Goal: Find specific page/section: Find specific page/section

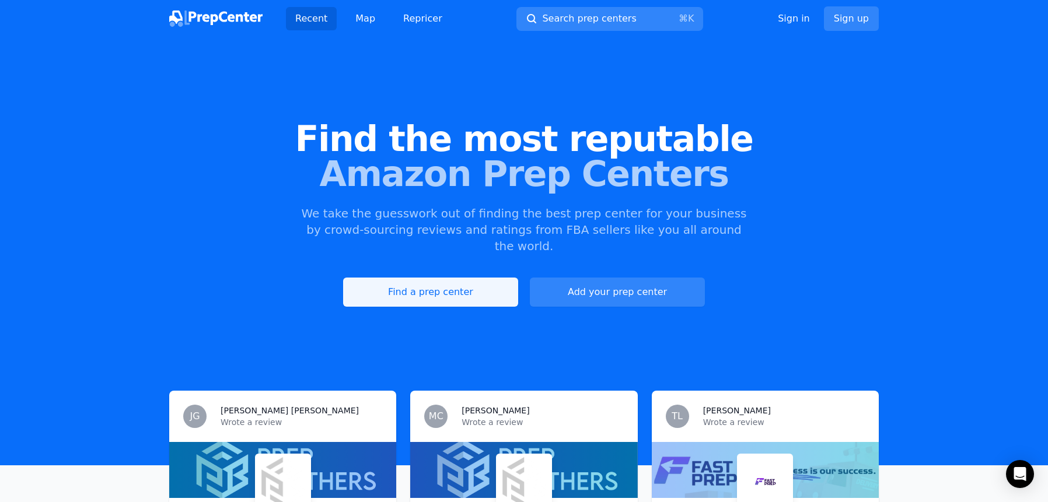
click at [455, 278] on link "Find a prep center" at bounding box center [430, 292] width 175 height 29
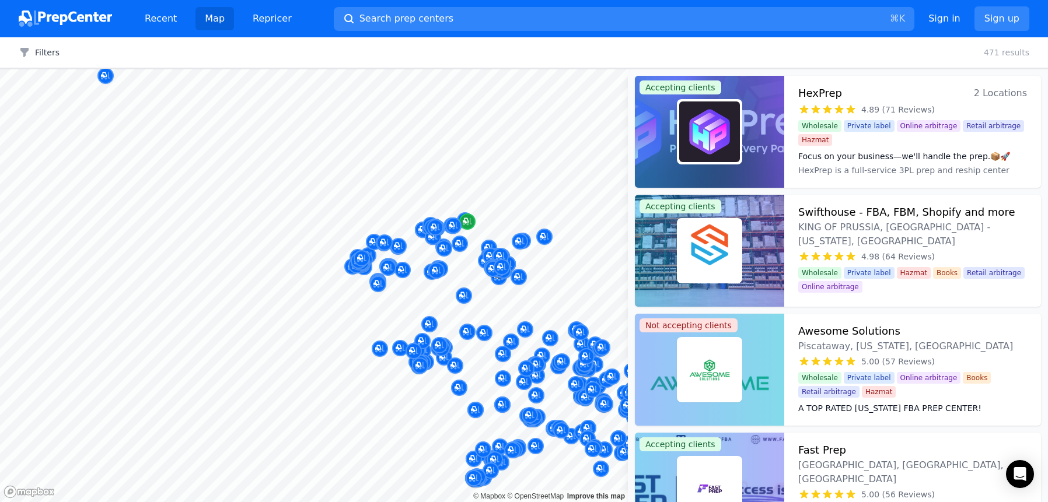
click at [267, 69] on div at bounding box center [314, 69] width 628 height 0
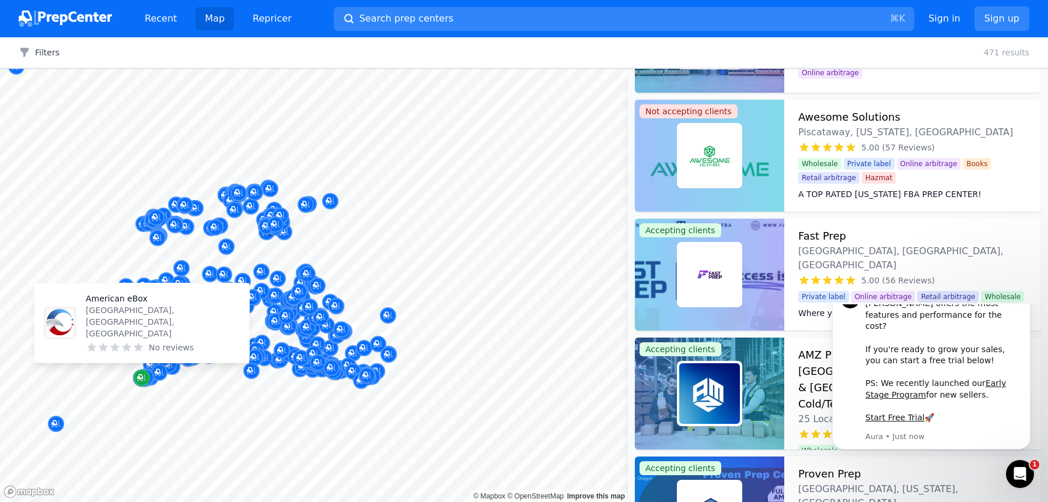
click at [143, 382] on icon "Map marker" at bounding box center [141, 378] width 9 height 12
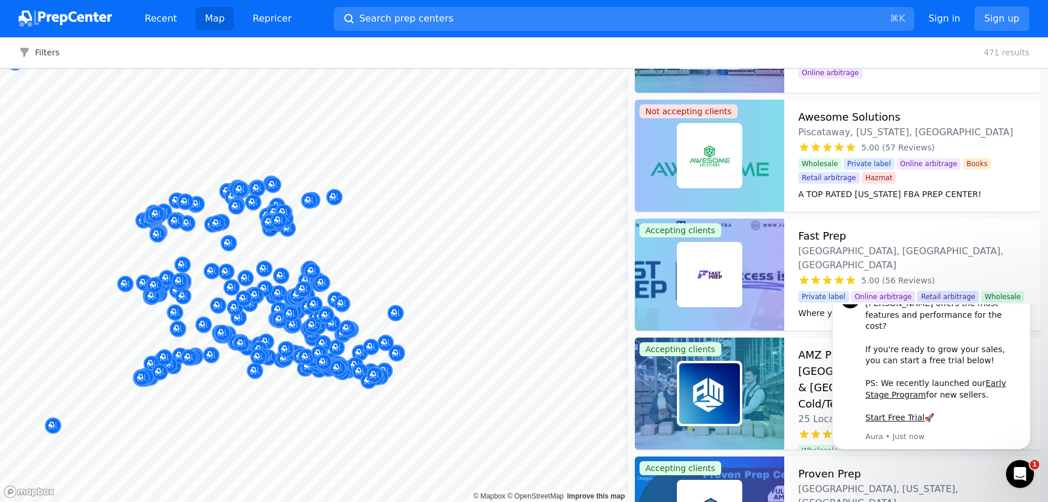
click at [154, 379] on button "Map marker" at bounding box center [160, 372] width 16 height 17
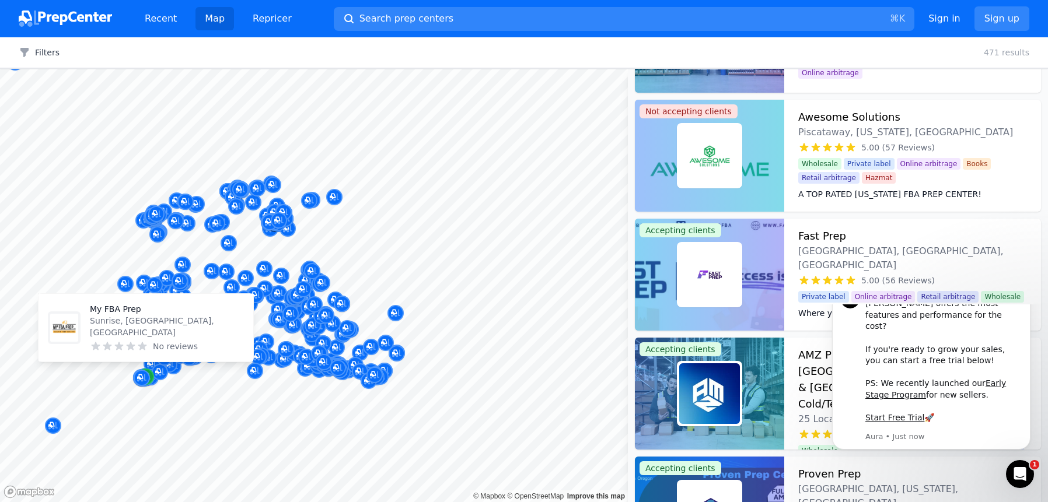
click at [152, 379] on div "Map marker" at bounding box center [146, 377] width 16 height 16
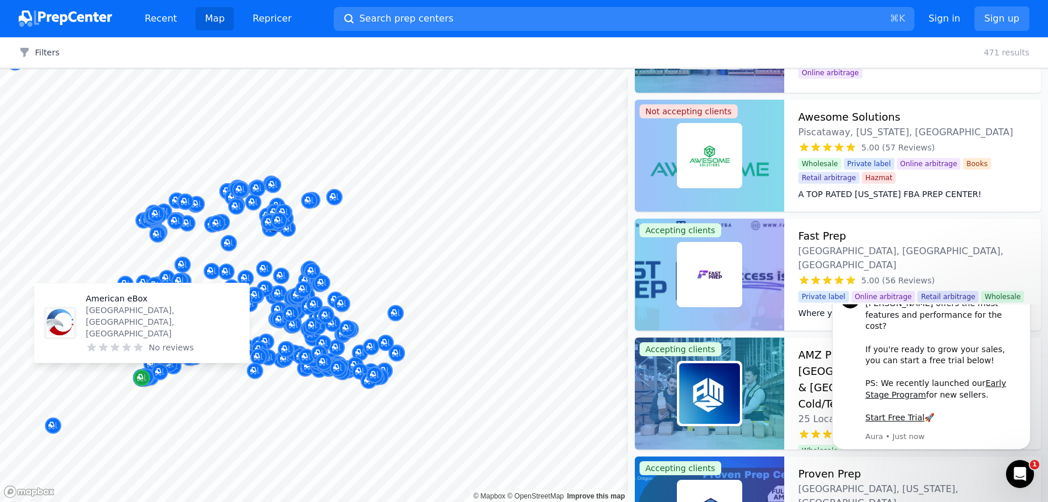
click at [142, 379] on icon "Map marker" at bounding box center [140, 377] width 6 height 6
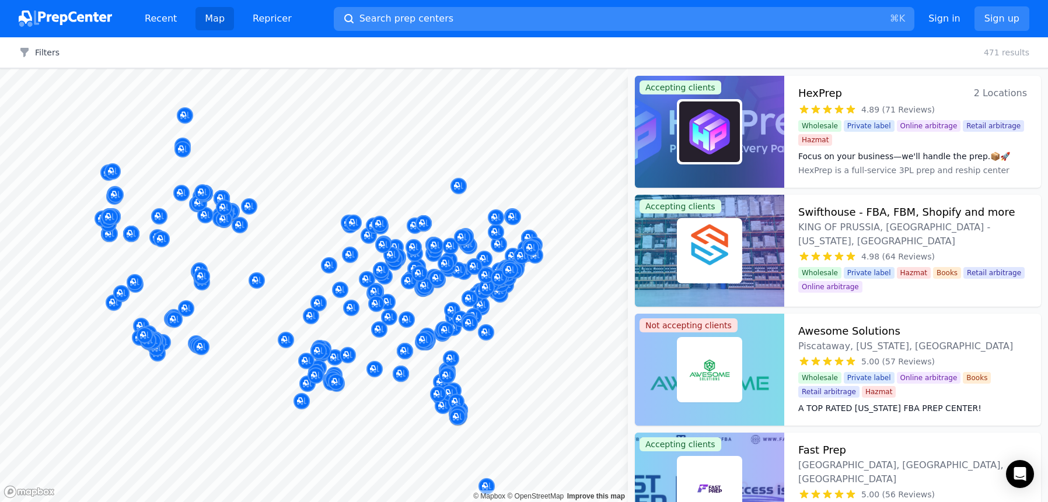
click at [397, 19] on span "Search prep centers" at bounding box center [406, 19] width 94 height 14
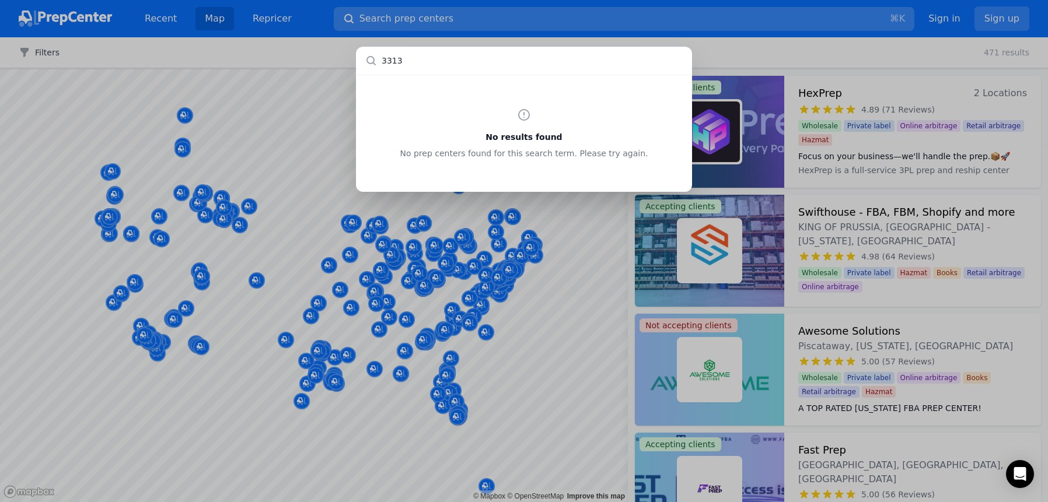
type input "33137"
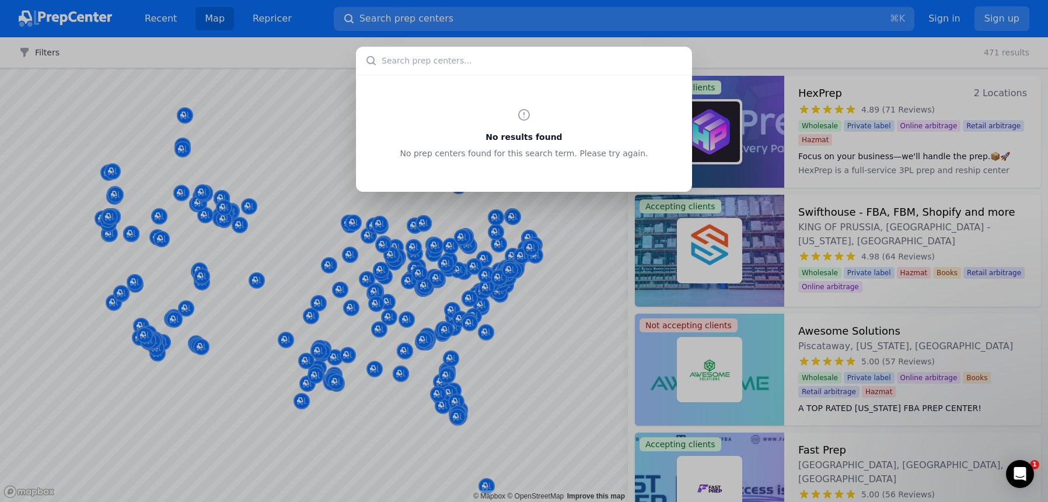
click at [571, 360] on div "No results found No prep centers found for this search term. Please try again." at bounding box center [524, 251] width 1048 height 502
click at [542, 339] on div "No results found No prep centers found for this search term. Please try again." at bounding box center [524, 251] width 1048 height 502
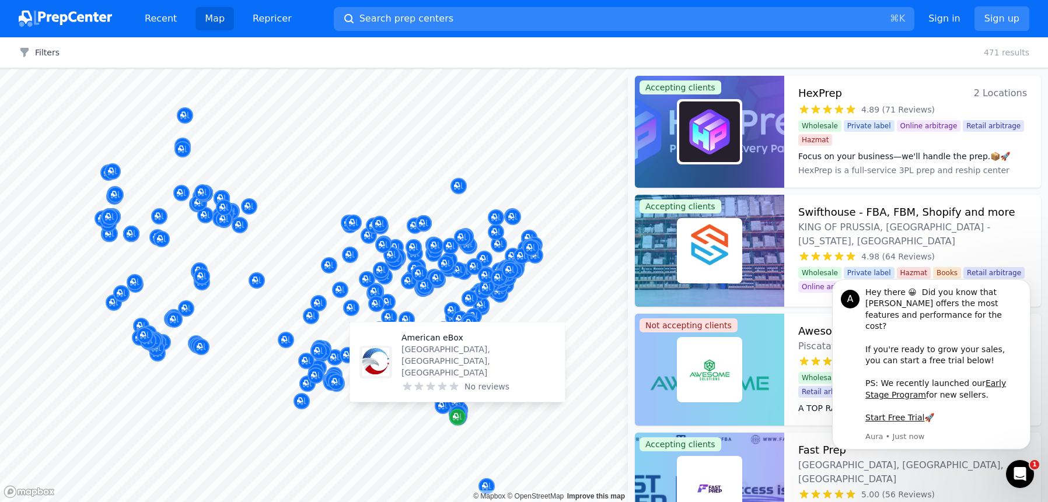
click at [457, 417] on icon "Map marker" at bounding box center [456, 417] width 6 height 6
click at [461, 413] on icon "Map marker" at bounding box center [457, 417] width 9 height 12
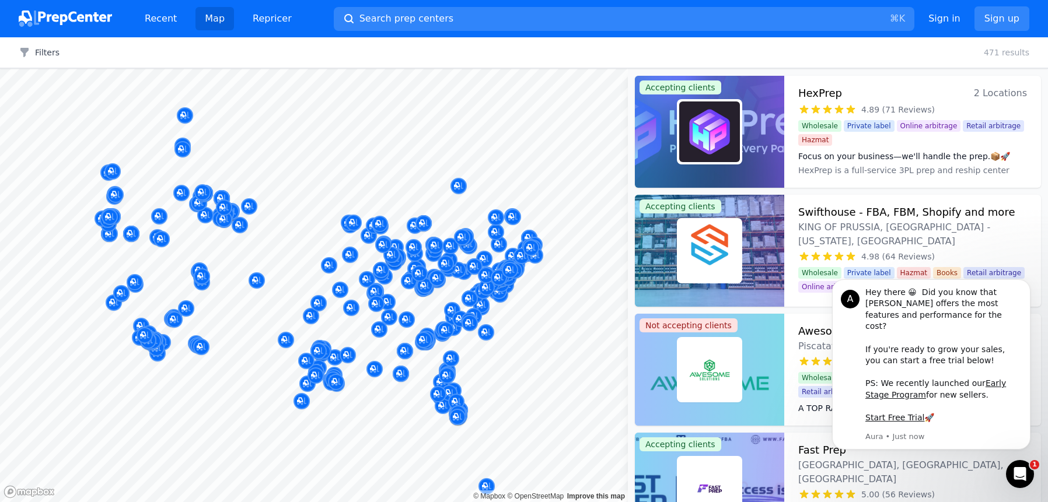
click at [463, 409] on button "Map marker" at bounding box center [457, 417] width 16 height 17
click at [464, 409] on button "Map marker" at bounding box center [457, 417] width 16 height 17
click at [465, 408] on div at bounding box center [457, 404] width 224 height 9
click at [458, 401] on div at bounding box center [457, 404] width 224 height 9
click at [441, 407] on div at bounding box center [457, 404] width 224 height 9
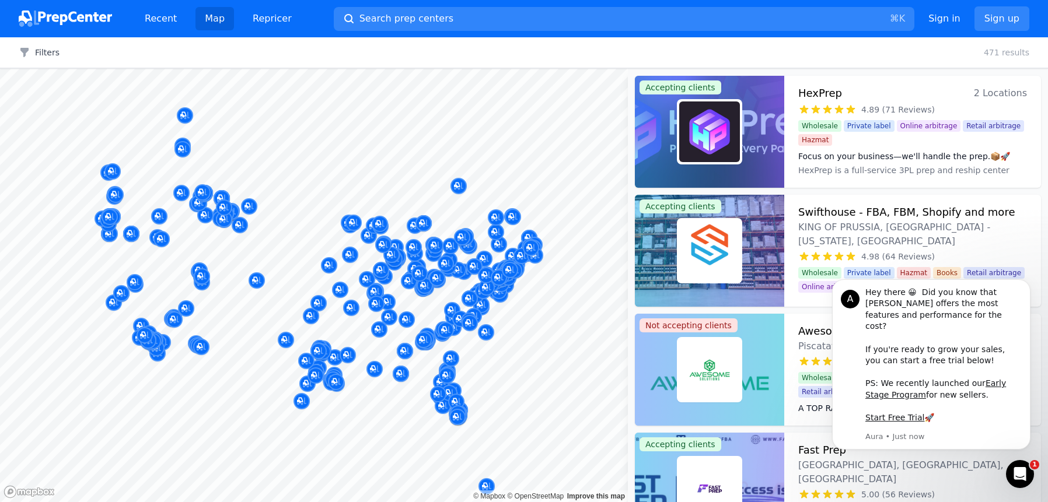
click at [455, 401] on div at bounding box center [457, 404] width 224 height 9
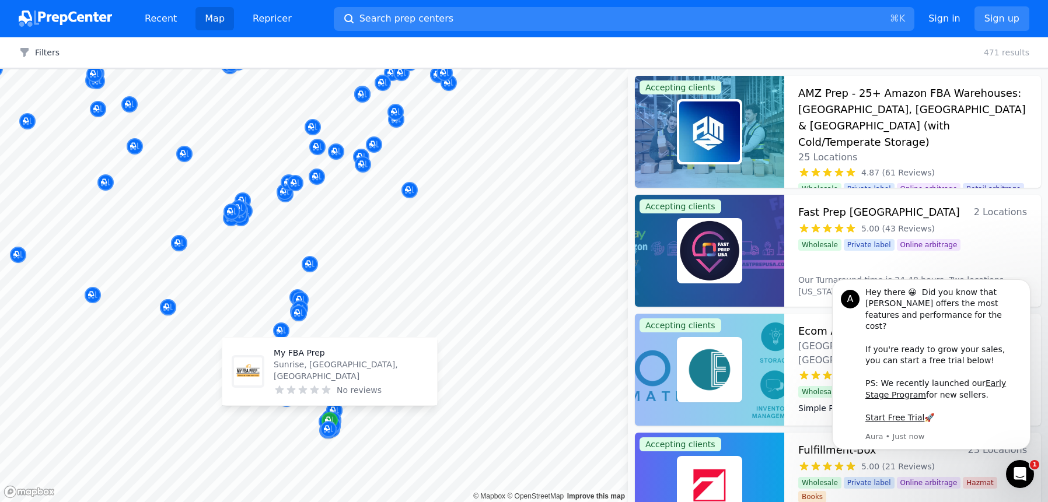
click at [332, 415] on icon "Map marker" at bounding box center [329, 421] width 9 height 12
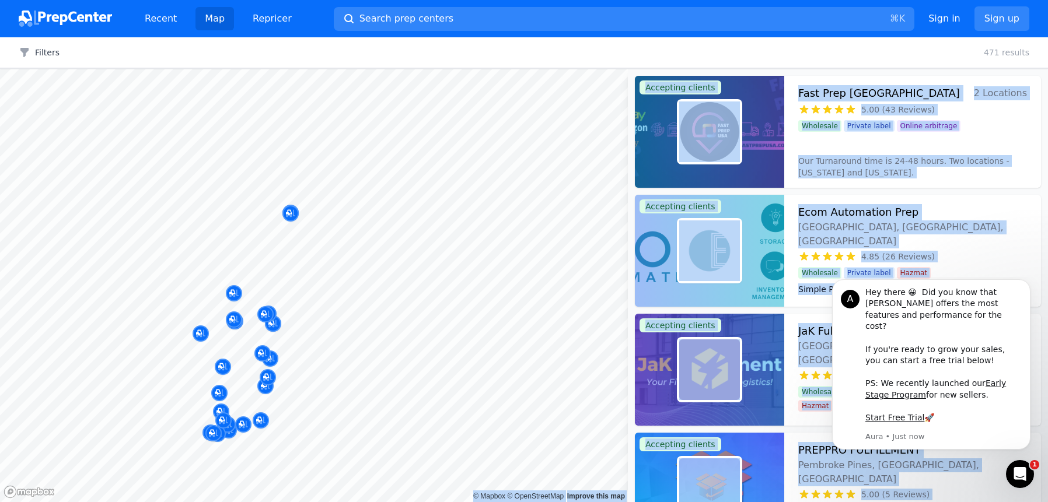
click at [488, 316] on body "Recent Map Repricer Search prep centers ⌘ K Open main menu Sign in Sign up Filt…" at bounding box center [524, 251] width 1048 height 502
